Goal: Information Seeking & Learning: Learn about a topic

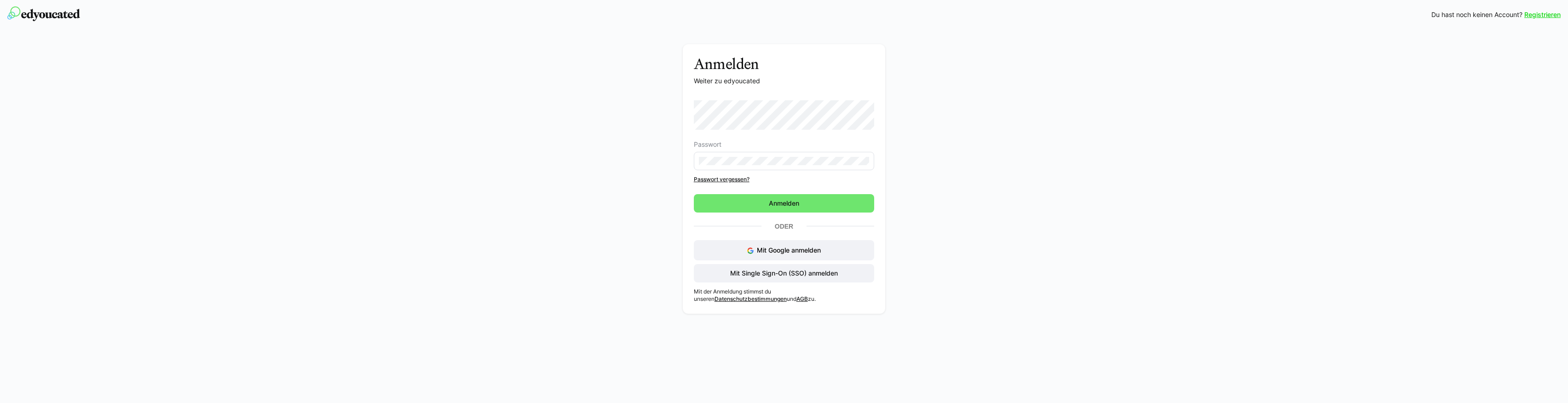
click at [788, 282] on div "Passwort Passwort vergessen? Anmelden Oder Mit Google anmelden Mit Single Sign-…" at bounding box center [784, 202] width 181 height 203
click at [794, 278] on span "Mit Single Sign-On (SSO) anmelden" at bounding box center [784, 273] width 181 height 19
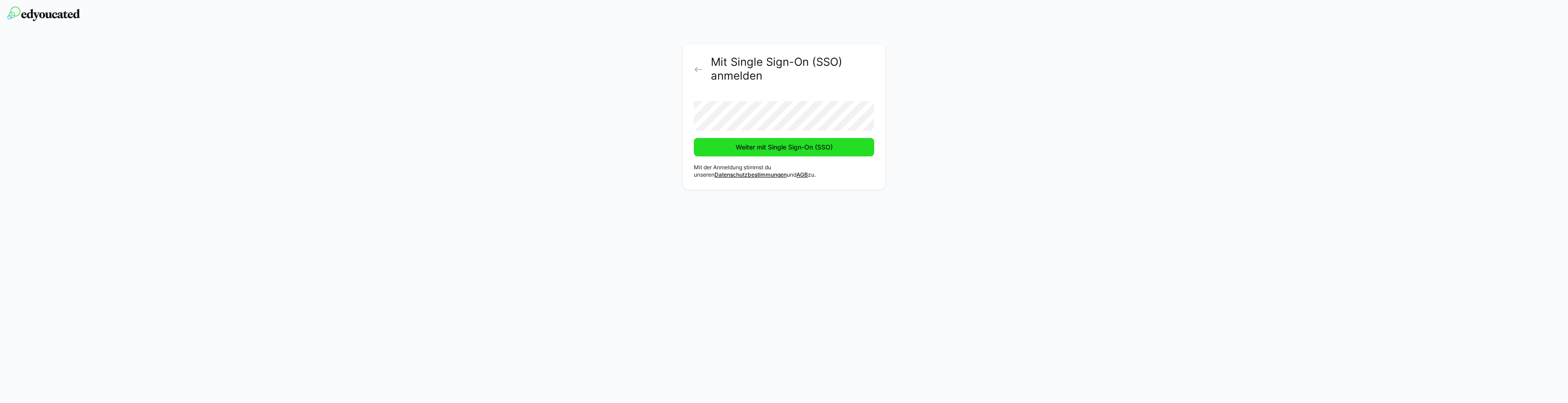
click at [746, 141] on span "Weiter mit Single Sign-On (SSO)" at bounding box center [784, 148] width 180 height 19
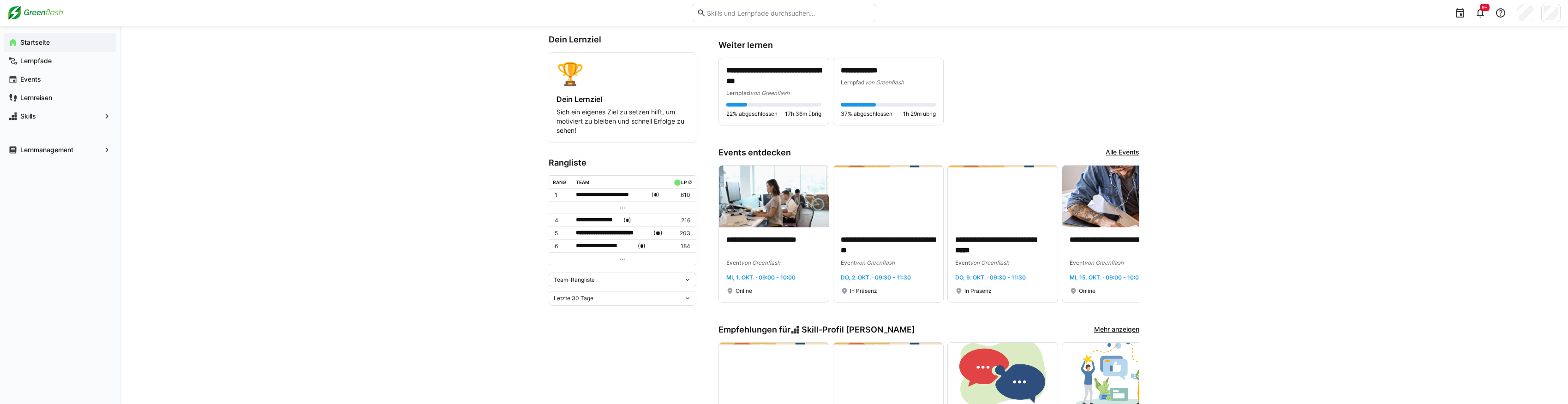
scroll to position [154, 0]
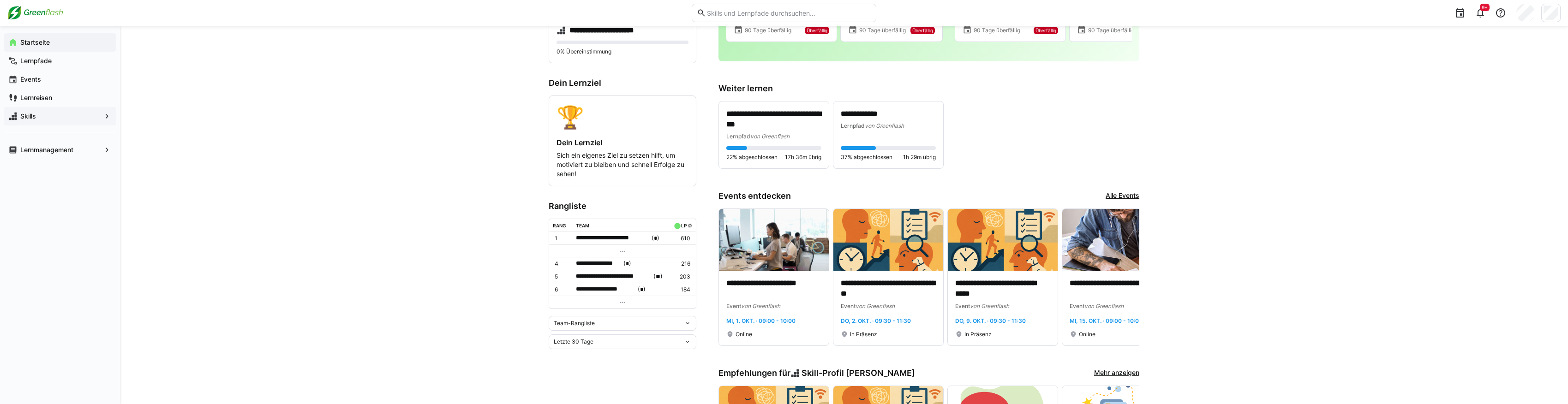
click at [46, 108] on div "Skills" at bounding box center [60, 117] width 113 height 19
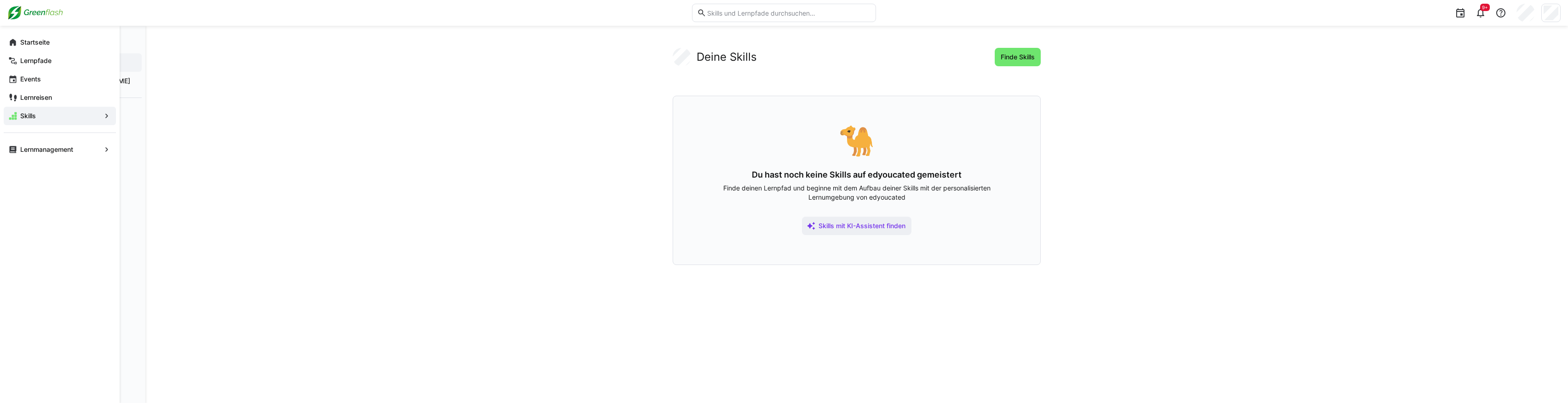
click at [47, 115] on span "Skills" at bounding box center [59, 116] width 82 height 9
click at [0, 0] on app-navigation-label "Lernmanagement" at bounding box center [0, 0] width 0 height 0
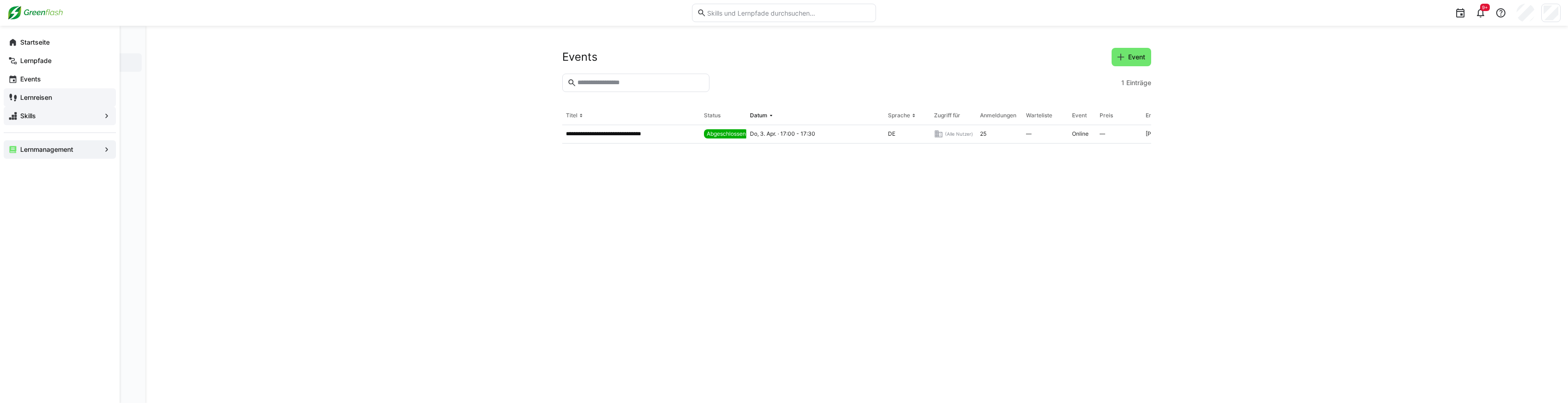
click at [48, 92] on div "Lernreisen" at bounding box center [60, 98] width 112 height 19
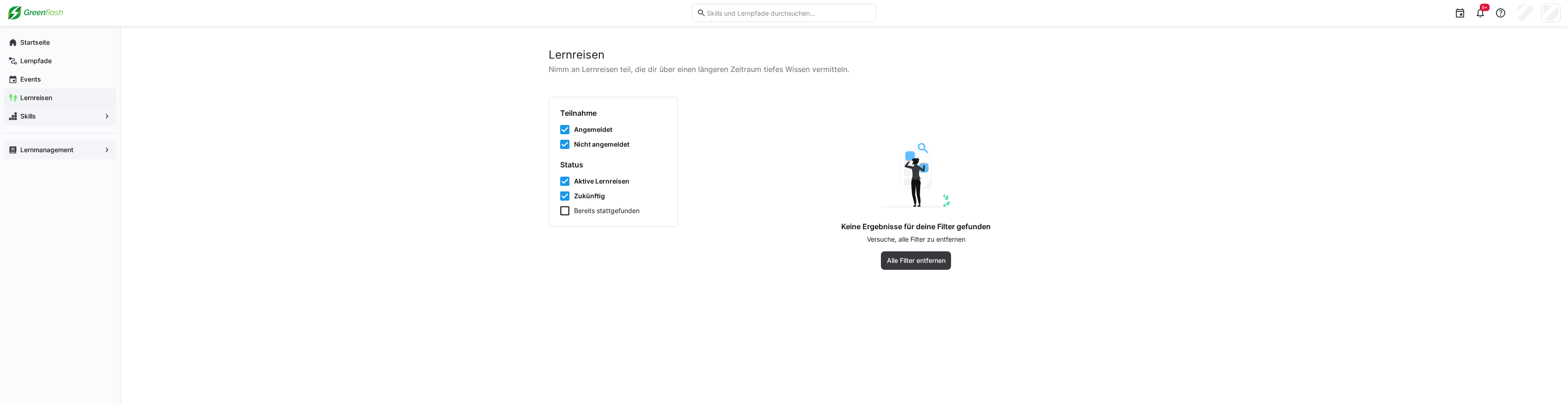
click at [47, 121] on div "Skills" at bounding box center [60, 117] width 113 height 19
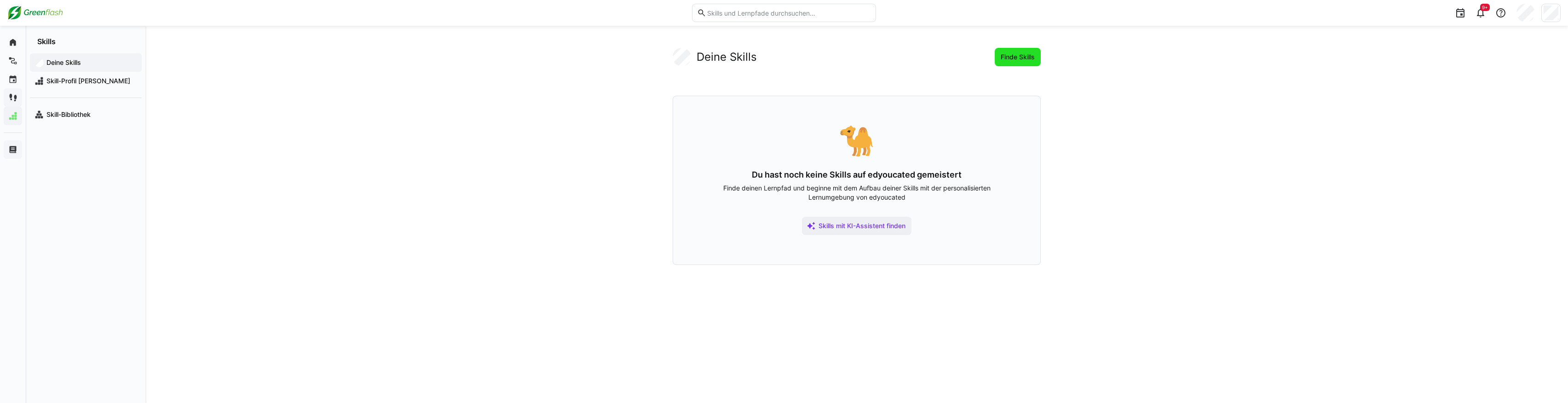
click at [1012, 65] on span "Finde Skills" at bounding box center [1018, 57] width 46 height 19
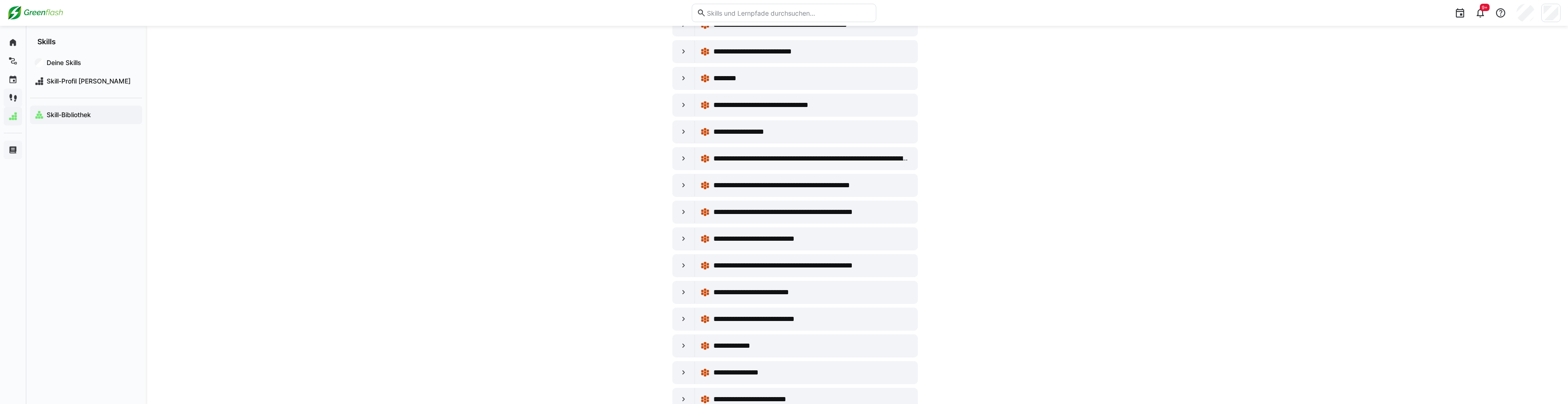
scroll to position [1231, 0]
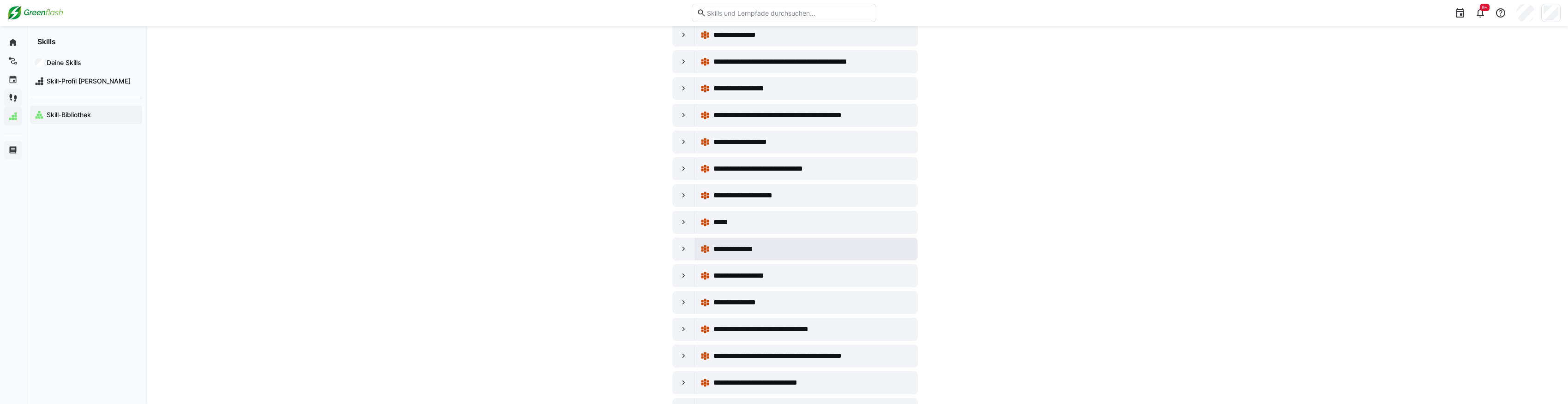
scroll to position [1446, 0]
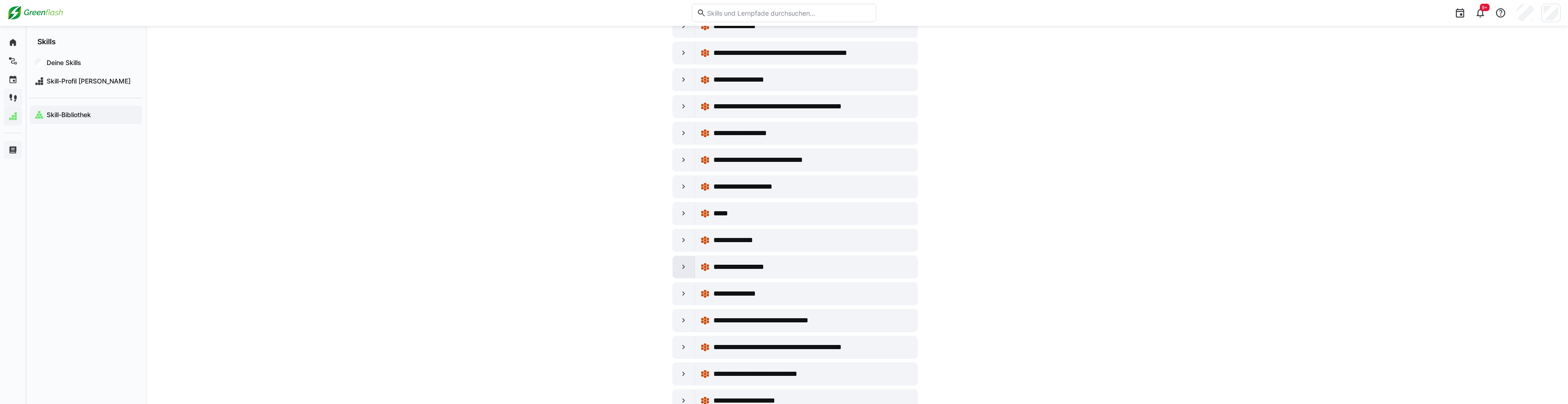
click at [688, 256] on div at bounding box center [683, 267] width 22 height 22
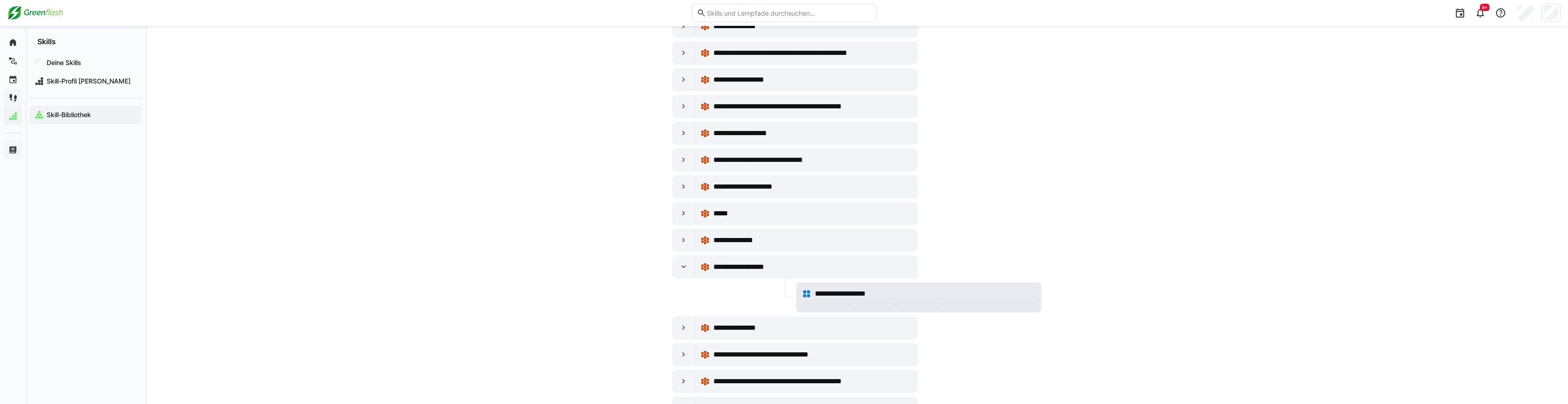
click at [842, 289] on span "**********" at bounding box center [848, 294] width 66 height 11
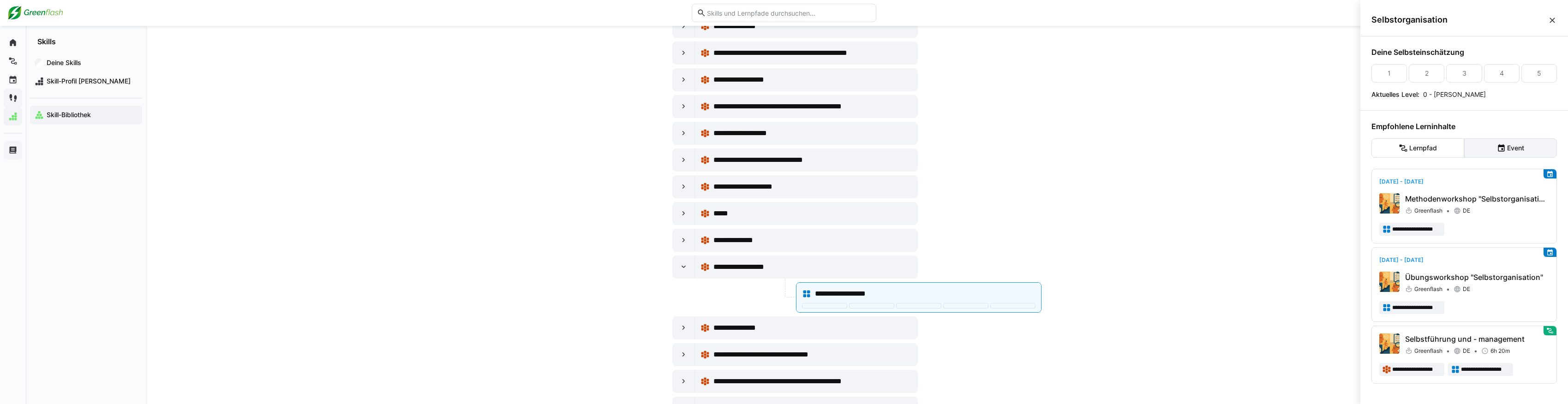
click at [1484, 152] on eds-button-option "Event" at bounding box center [1510, 148] width 93 height 19
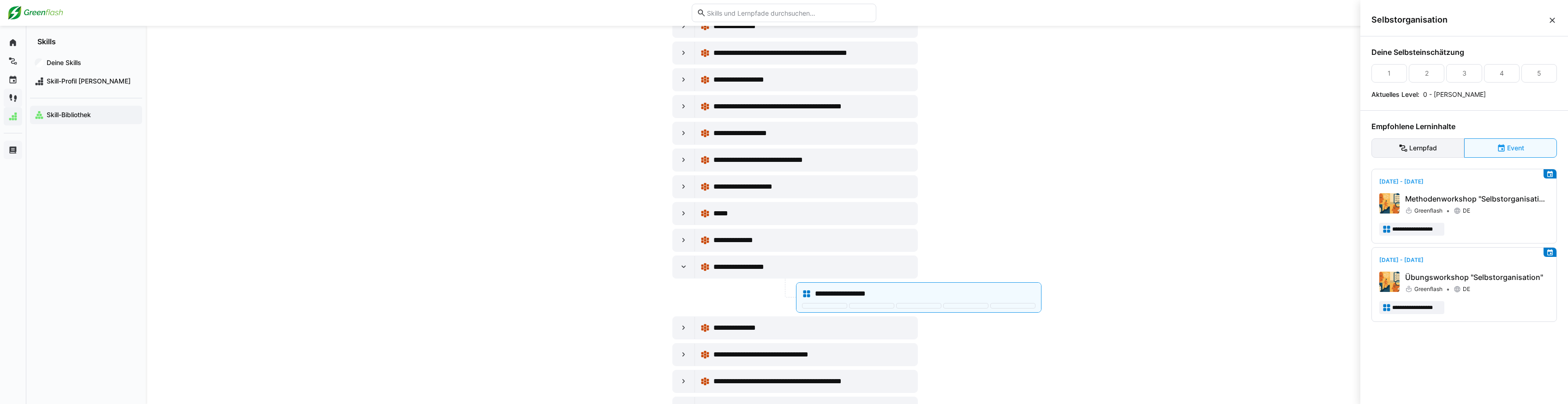
click at [1431, 155] on eds-button-option "Lernpfad" at bounding box center [1417, 148] width 93 height 19
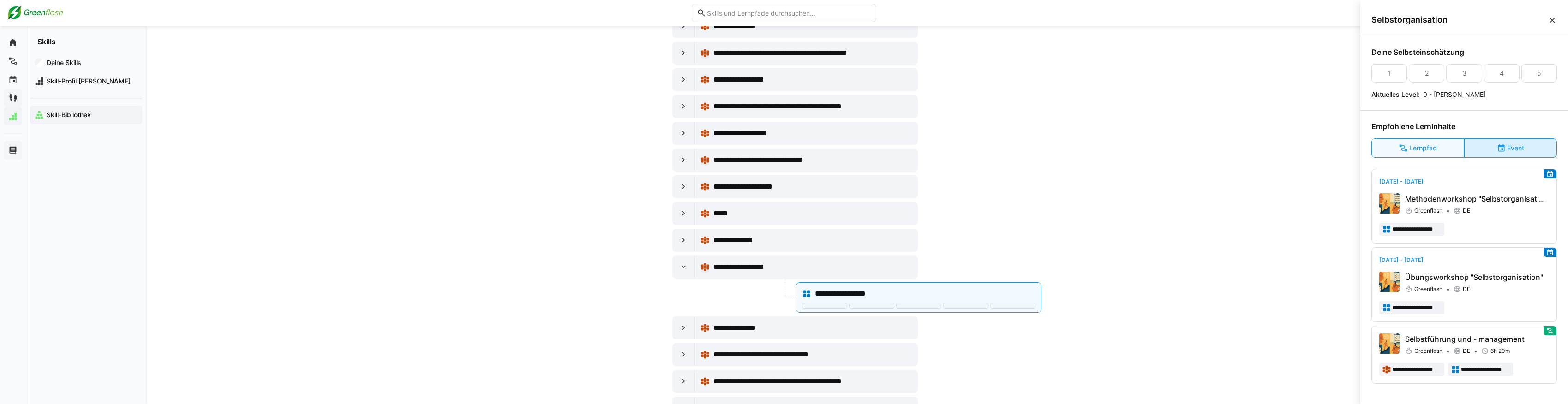
click at [1499, 151] on eds-icon at bounding box center [1501, 148] width 9 height 9
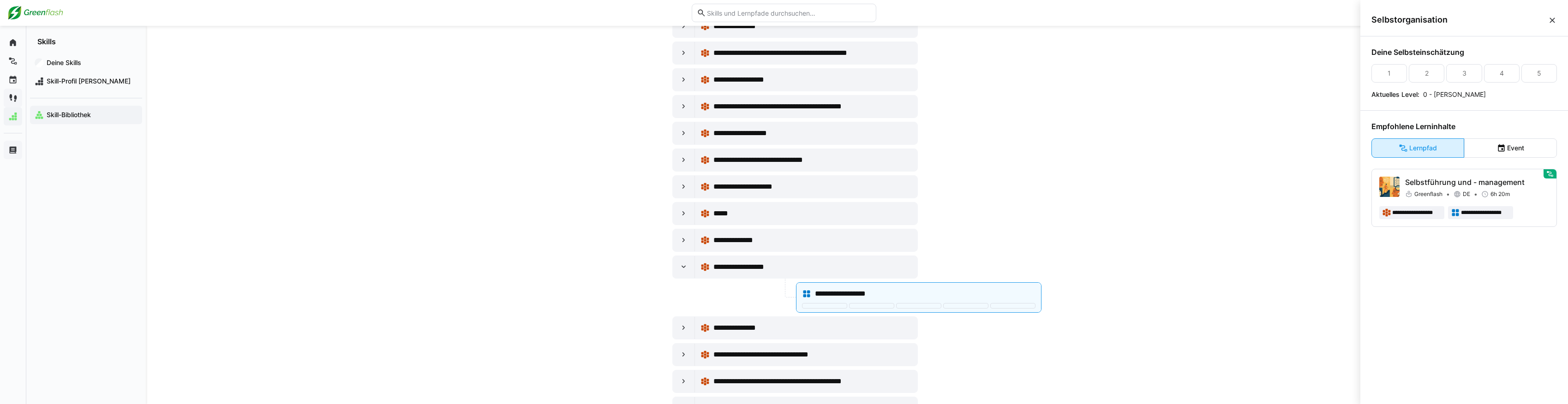
click at [1446, 147] on eds-button-option "Lernpfad" at bounding box center [1417, 148] width 93 height 19
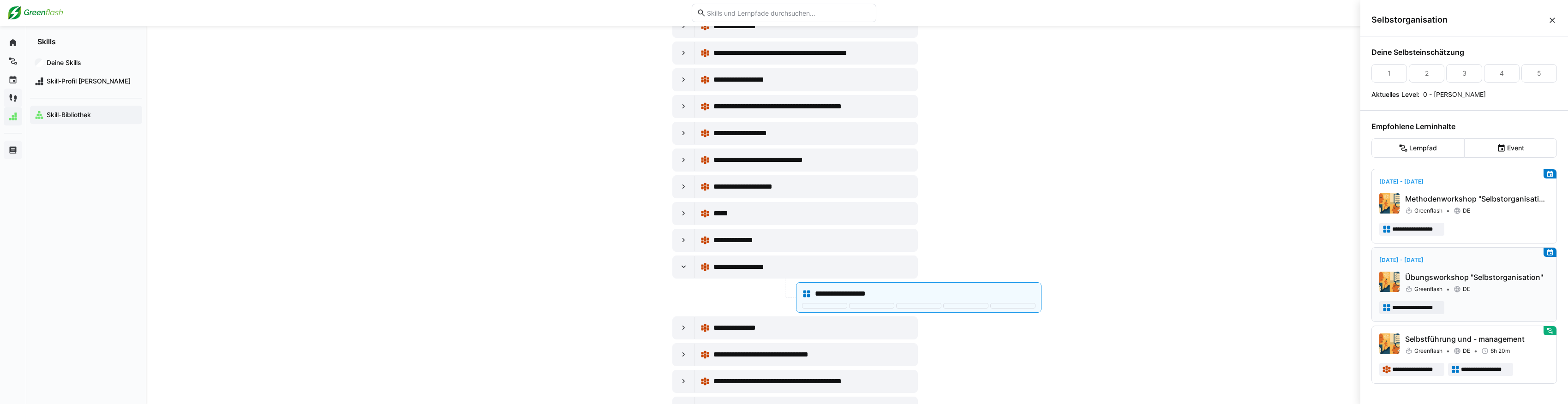
click at [1468, 277] on p "Übungsworkshop "Selbstorganisation"" at bounding box center [1477, 277] width 144 height 11
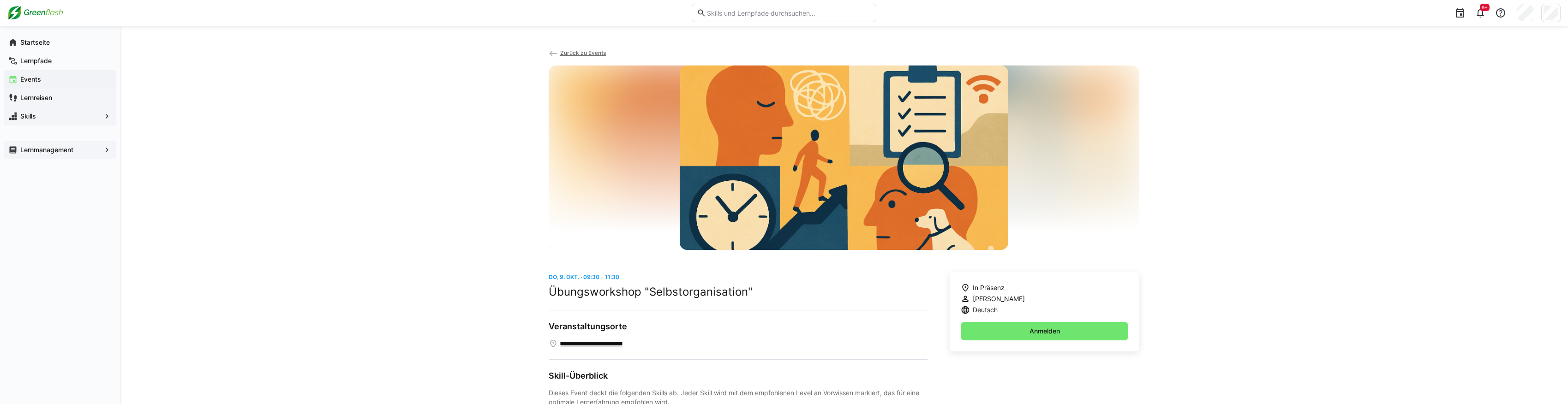
click at [572, 52] on span "Zurück zu Events" at bounding box center [582, 53] width 46 height 7
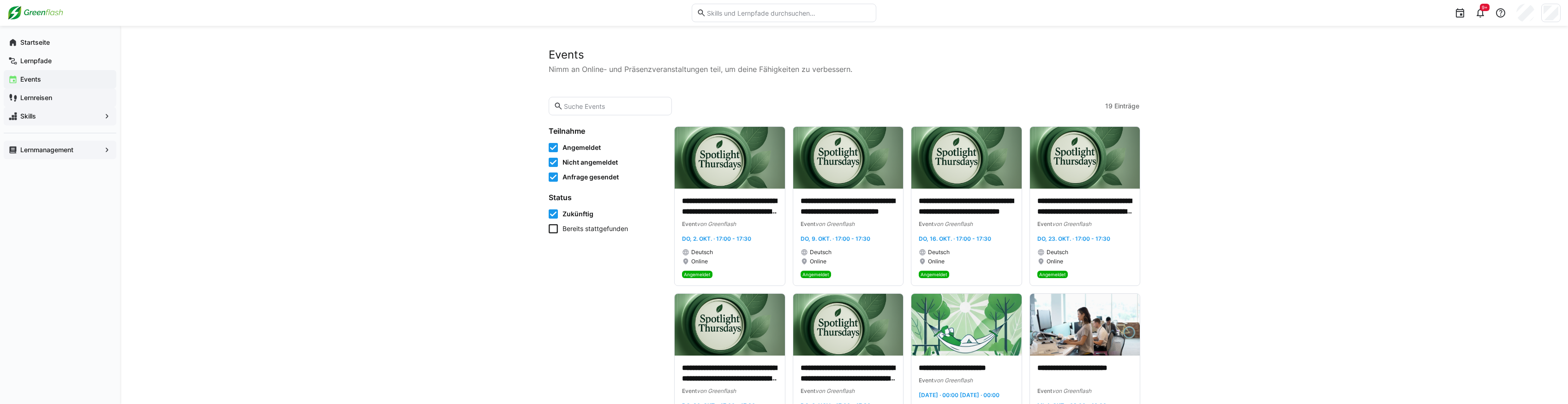
click at [58, 100] on span "Lernreisen" at bounding box center [65, 98] width 93 height 9
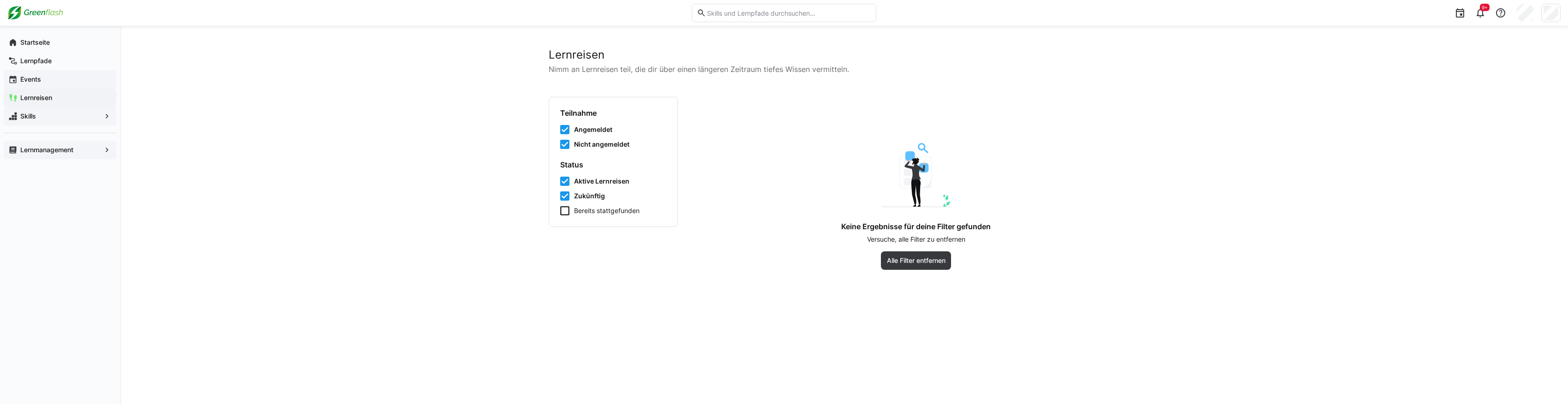
click at [69, 80] on span "Events" at bounding box center [65, 79] width 93 height 9
